Goal: Task Accomplishment & Management: Use online tool/utility

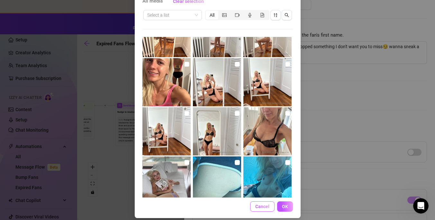
click at [267, 205] on span "Cancel" at bounding box center [262, 206] width 14 height 5
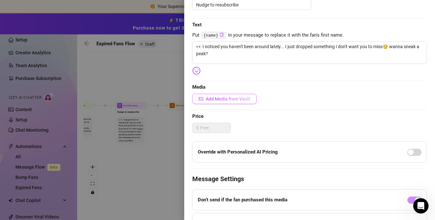
click at [212, 99] on span "Add Media from Vault" at bounding box center [228, 98] width 44 height 5
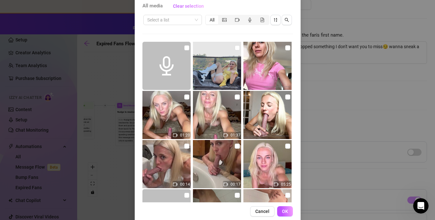
scroll to position [48, 0]
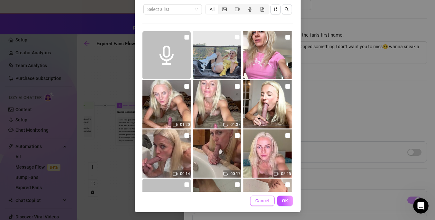
click at [259, 200] on span "Cancel" at bounding box center [262, 200] width 14 height 5
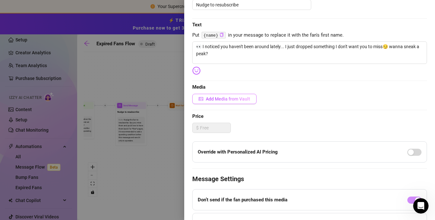
click at [216, 98] on span "Add Media from Vault" at bounding box center [228, 98] width 44 height 5
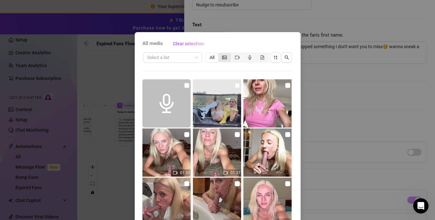
click at [225, 57] on icon "picture" at bounding box center [224, 58] width 4 height 4
click at [220, 54] on input "segmented control" at bounding box center [220, 54] width 0 height 0
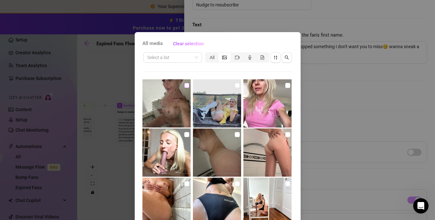
click at [186, 86] on input "checkbox" at bounding box center [186, 85] width 5 height 5
checkbox input "true"
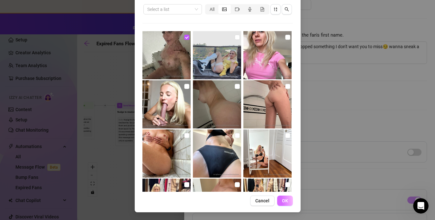
click at [286, 203] on span "OK" at bounding box center [285, 200] width 6 height 5
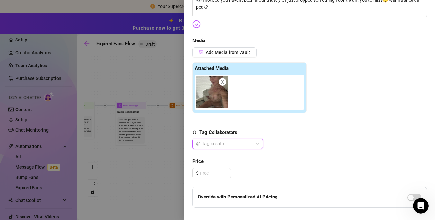
scroll to position [128, 0]
click at [206, 172] on input at bounding box center [215, 173] width 31 height 10
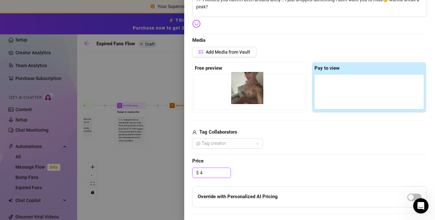
drag, startPoint x: 340, startPoint y: 98, endPoint x: 252, endPoint y: 93, distance: 88.8
click at [252, 93] on div "Free preview Pay to view" at bounding box center [309, 87] width 235 height 51
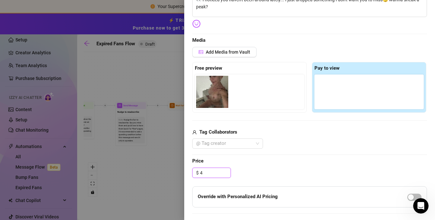
type input "4"
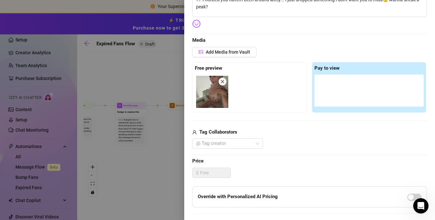
click at [218, 94] on img at bounding box center [212, 92] width 32 height 32
click at [233, 53] on span "Add Media from Vault" at bounding box center [228, 51] width 44 height 5
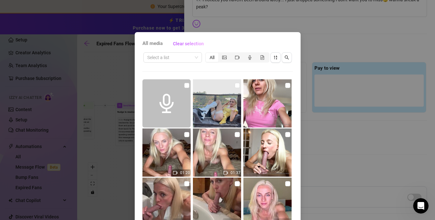
click at [210, 58] on div "All" at bounding box center [212, 57] width 13 height 9
click at [207, 54] on input "All" at bounding box center [207, 54] width 0 height 0
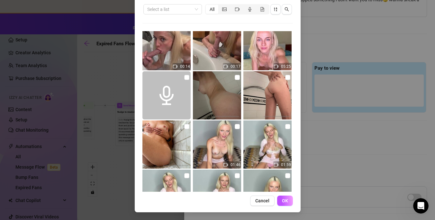
scroll to position [0, 0]
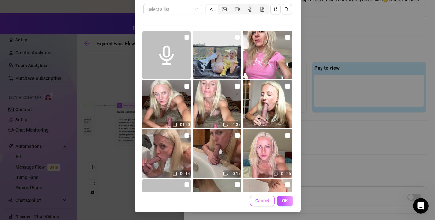
click at [266, 202] on span "Cancel" at bounding box center [262, 200] width 14 height 5
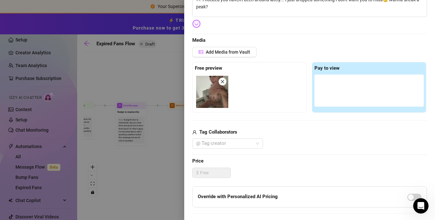
click at [279, 47] on div "Add Media from Vault" at bounding box center [309, 54] width 235 height 15
click at [230, 50] on span "Add Media from Vault" at bounding box center [228, 51] width 44 height 5
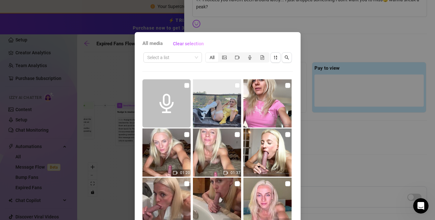
click at [162, 26] on div "All media Clear selection Select a list All 01:20 01:37 00:14 00:17 05:25 01:46…" at bounding box center [217, 110] width 435 height 220
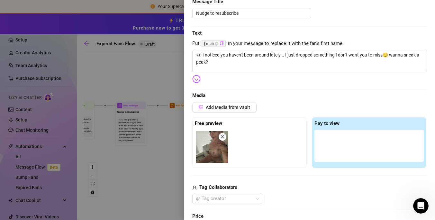
scroll to position [69, 0]
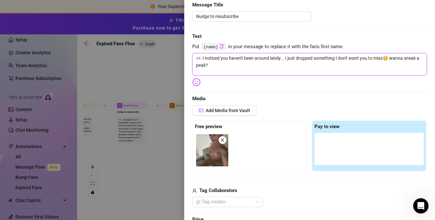
click at [204, 67] on textarea "👀 I noticed you haven't been around lately... I just dropped something I don't …" at bounding box center [309, 64] width 235 height 22
type textarea "👀 I noticed you haven't been around lately... I just dropped something I don't …"
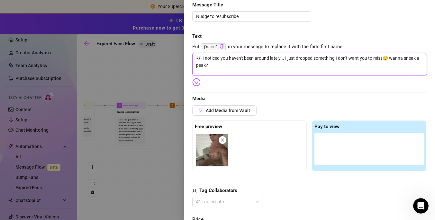
type textarea "👀 I noticed you haven't been around lately... I just dropped something I don't …"
click at [241, 76] on div "Edit your message Message Title Nudge to resubscribe Text Put {name} in your me…" at bounding box center [309, 174] width 235 height 373
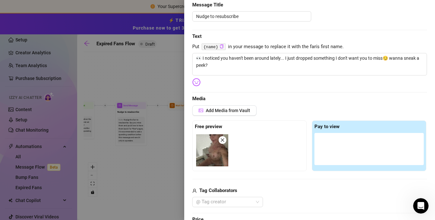
click at [299, 172] on div "Add Media from Vault Free preview Pay to view Tag Collaborators @ Tag creator" at bounding box center [309, 156] width 235 height 102
drag, startPoint x: 214, startPoint y: 65, endPoint x: 191, endPoint y: 47, distance: 29.5
click at [191, 47] on div "Event settings Send Message Cancel Save Edit Message General Settings 0 Sent Ed…" at bounding box center [309, 110] width 251 height 220
type textarea "Write your message here"
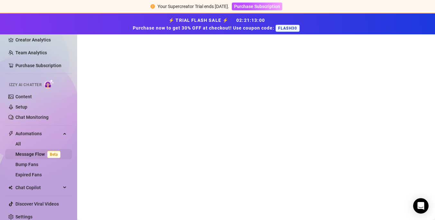
click at [30, 153] on link "Message Flow Beta" at bounding box center [39, 154] width 48 height 5
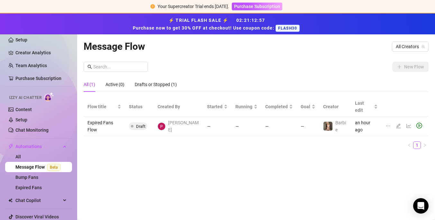
click at [220, 117] on td "—" at bounding box center [217, 127] width 28 height 20
click at [396, 124] on icon "edit" at bounding box center [398, 126] width 4 height 4
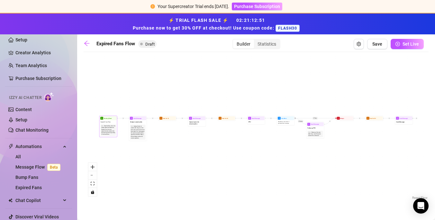
click at [111, 121] on div "Expired Fans Flow" at bounding box center [108, 122] width 17 height 4
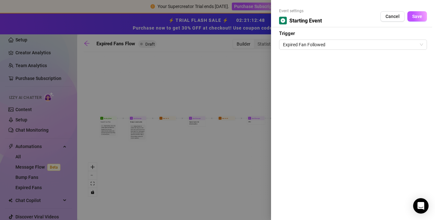
click at [137, 124] on div at bounding box center [217, 110] width 435 height 220
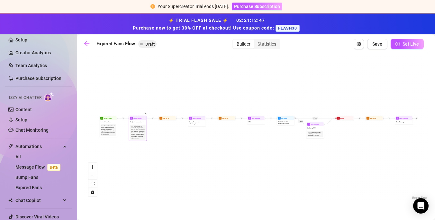
click at [137, 119] on span "Send Message" at bounding box center [137, 118] width 8 height 2
type textarea "Nudge to resubscribe"
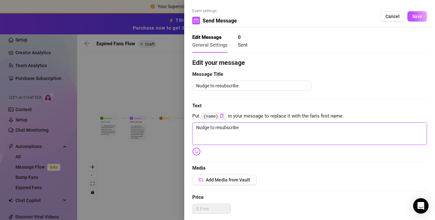
drag, startPoint x: 253, startPoint y: 128, endPoint x: 172, endPoint y: 120, distance: 81.7
click at [172, 120] on div "Event settings Send Message Cancel Save Edit Message General Settings 0 Sent Ed…" at bounding box center [217, 110] width 435 height 220
paste textarea "👀 I noticed you haven't been around lately... I just dropped something I don't …"
type textarea "👀 I noticed you haven't been around lately... I just dropped something I don't …"
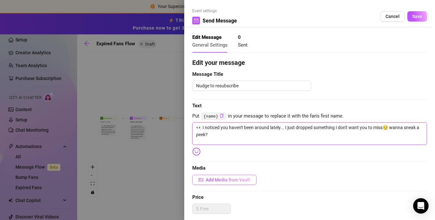
type textarea "👀 I noticed you haven't been around lately... I just dropped something I don't …"
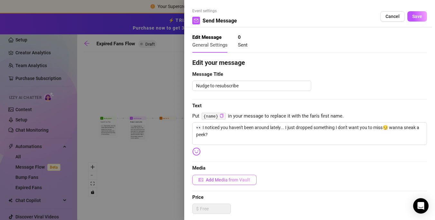
click at [223, 180] on span "Add Media from Vault" at bounding box center [228, 179] width 44 height 5
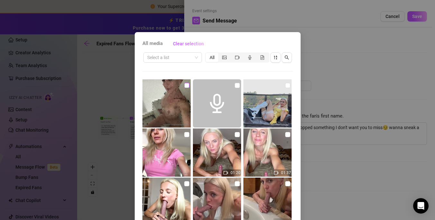
click at [187, 86] on input "checkbox" at bounding box center [186, 85] width 5 height 5
checkbox input "true"
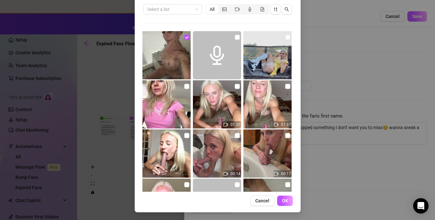
click at [259, 198] on button "Cancel" at bounding box center [262, 201] width 24 height 10
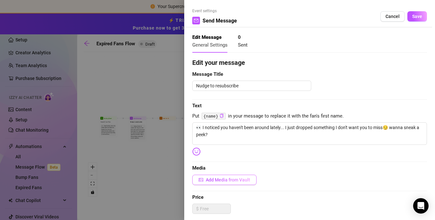
click at [207, 178] on span "Add Media from Vault" at bounding box center [228, 179] width 44 height 5
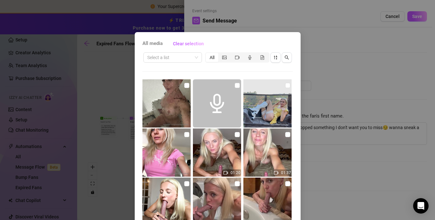
click at [231, 33] on div "All media Clear selection Select a list All 01:20 01:37 00:14 00:17 05:25 01:46…" at bounding box center [218, 146] width 166 height 229
click at [256, 10] on div "All media Clear selection Select a list All 01:20 01:37 00:14 00:17 05:25 01:46…" at bounding box center [217, 110] width 435 height 220
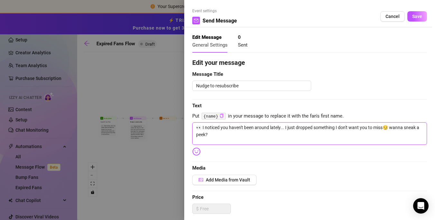
drag, startPoint x: 212, startPoint y: 134, endPoint x: 184, endPoint y: 116, distance: 33.3
click at [184, 116] on div "Event settings Send Message Cancel Save Edit Message General Settings 0 Sent Ed…" at bounding box center [309, 110] width 251 height 220
type textarea "Write your message here"
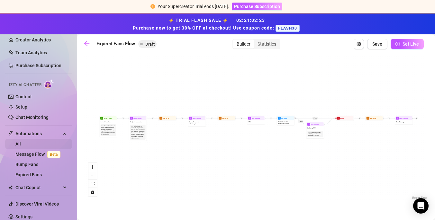
click at [21, 147] on link "All" at bounding box center [17, 143] width 5 height 5
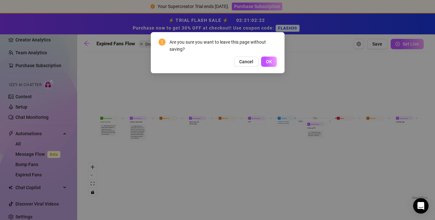
click at [147, 118] on div "Are you sure you want to leave this page without saving? Cancel OK" at bounding box center [217, 110] width 435 height 220
click at [246, 59] on span "Cancel" at bounding box center [246, 61] width 14 height 5
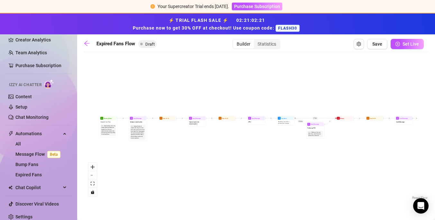
click at [141, 123] on div "Nudge to resubscribe" at bounding box center [137, 122] width 17 height 4
type textarea "Nudge to resubscribe"
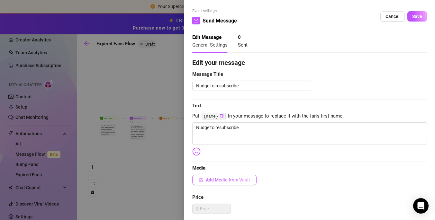
click at [210, 180] on span "Add Media from Vault" at bounding box center [228, 179] width 44 height 5
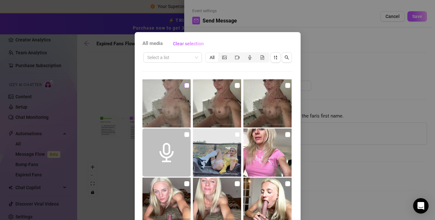
click at [186, 87] on input "checkbox" at bounding box center [186, 85] width 5 height 5
checkbox input "true"
click at [236, 86] on input "checkbox" at bounding box center [237, 85] width 5 height 5
checkbox input "true"
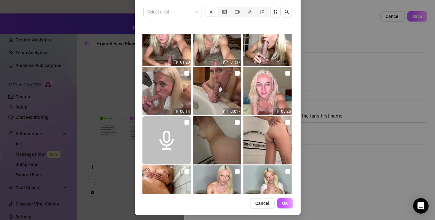
scroll to position [48, 0]
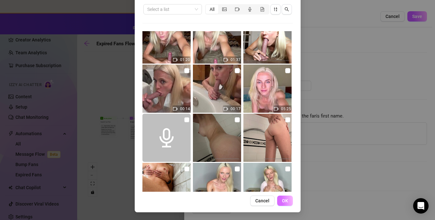
click at [283, 198] on span "OK" at bounding box center [285, 200] width 6 height 5
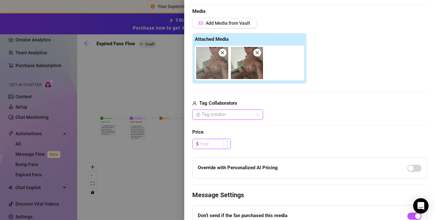
click at [205, 144] on input at bounding box center [215, 144] width 31 height 10
type input "5"
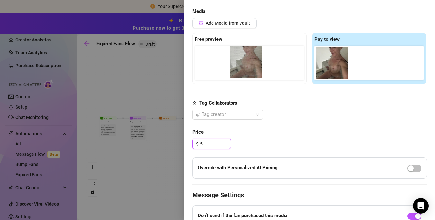
drag, startPoint x: 336, startPoint y: 68, endPoint x: 238, endPoint y: 64, distance: 97.1
click at [238, 64] on div "Free preview Pay to view" at bounding box center [309, 58] width 235 height 51
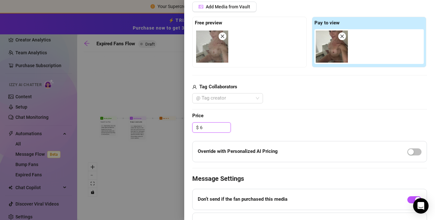
scroll to position [176, 0]
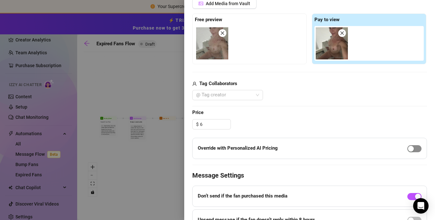
type input "6.00"
click at [410, 147] on div "button" at bounding box center [411, 149] width 6 height 6
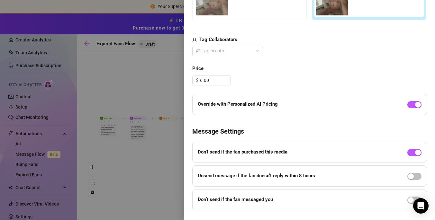
scroll to position [235, 0]
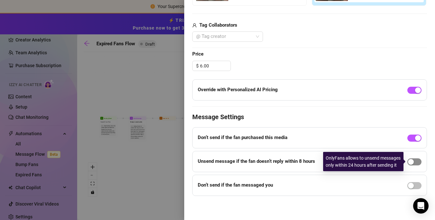
click at [411, 163] on div "button" at bounding box center [411, 162] width 6 height 6
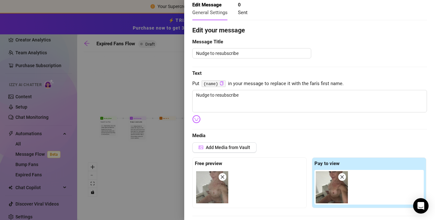
scroll to position [0, 0]
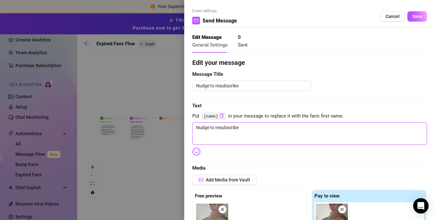
drag, startPoint x: 248, startPoint y: 127, endPoint x: 173, endPoint y: 124, distance: 75.3
click at [173, 123] on div "Event settings Send Message Cancel Save Edit Message General Settings 0 Sent Ed…" at bounding box center [217, 110] width 435 height 220
paste textarea "👀 I noticed you haven't been around lately... I just dropped something I don't …"
type textarea "👀 I noticed you haven't been around lately... I just dropped something I don't …"
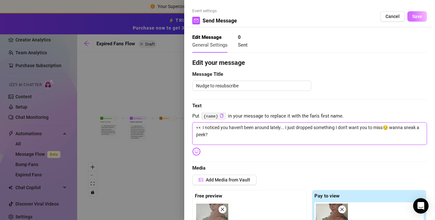
type textarea "👀 I noticed you haven't been around lately... I just dropped something I don't …"
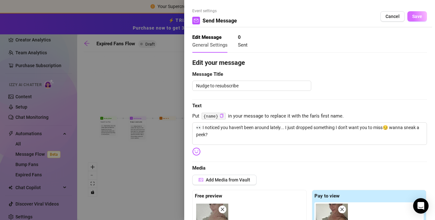
click at [418, 15] on span "Save" at bounding box center [417, 16] width 10 height 5
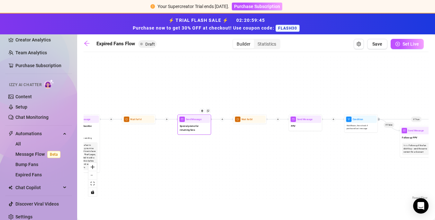
click at [195, 122] on div "Send Message" at bounding box center [193, 119] width 31 height 7
type textarea "Special promo for returning fans"
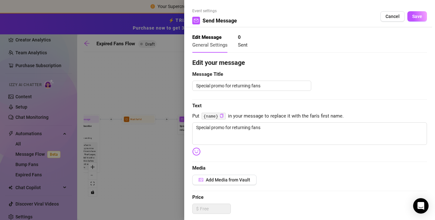
click at [139, 91] on div at bounding box center [217, 110] width 435 height 220
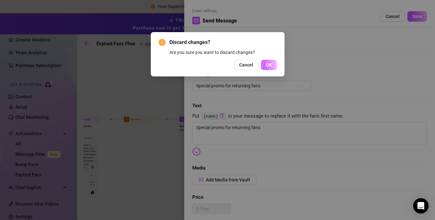
click at [270, 69] on button "OK" at bounding box center [269, 65] width 16 height 10
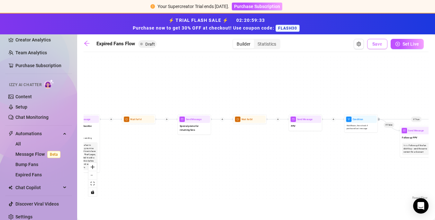
click at [374, 44] on span "Save" at bounding box center [377, 43] width 10 height 5
